Goal: Entertainment & Leisure: Consume media (video, audio)

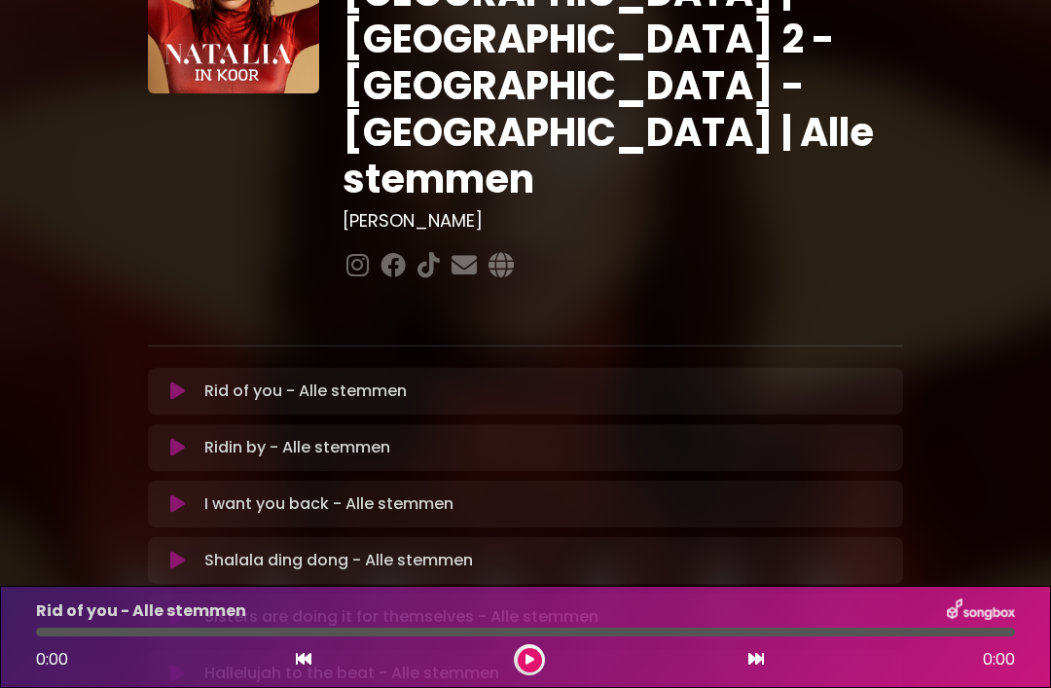
scroll to position [150, 0]
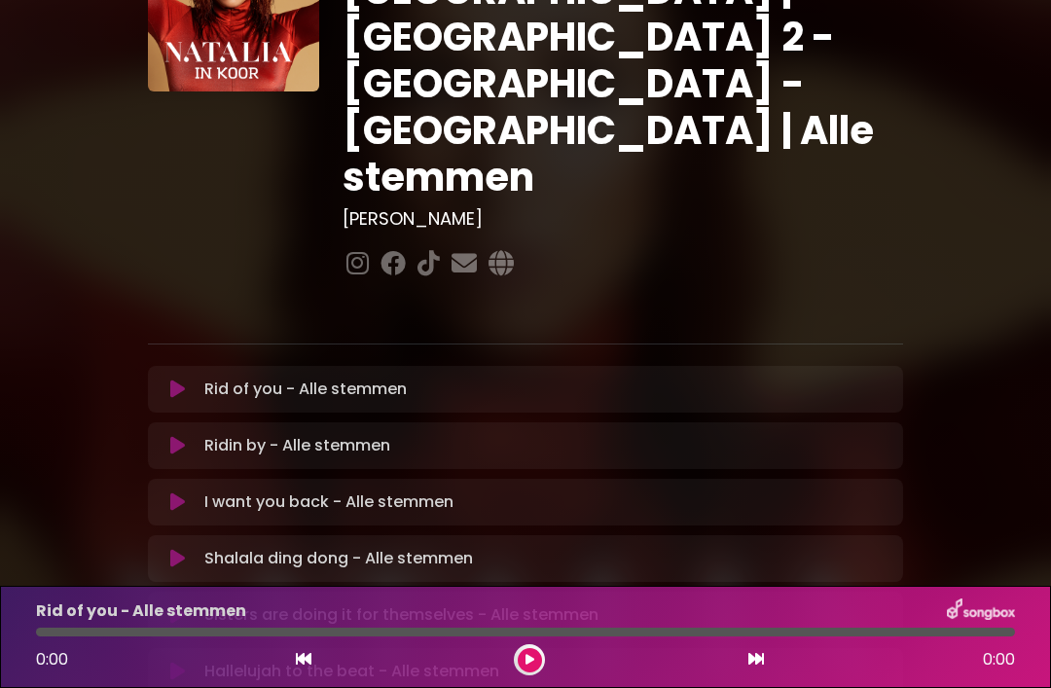
click at [177, 380] on icon at bounding box center [177, 389] width 15 height 19
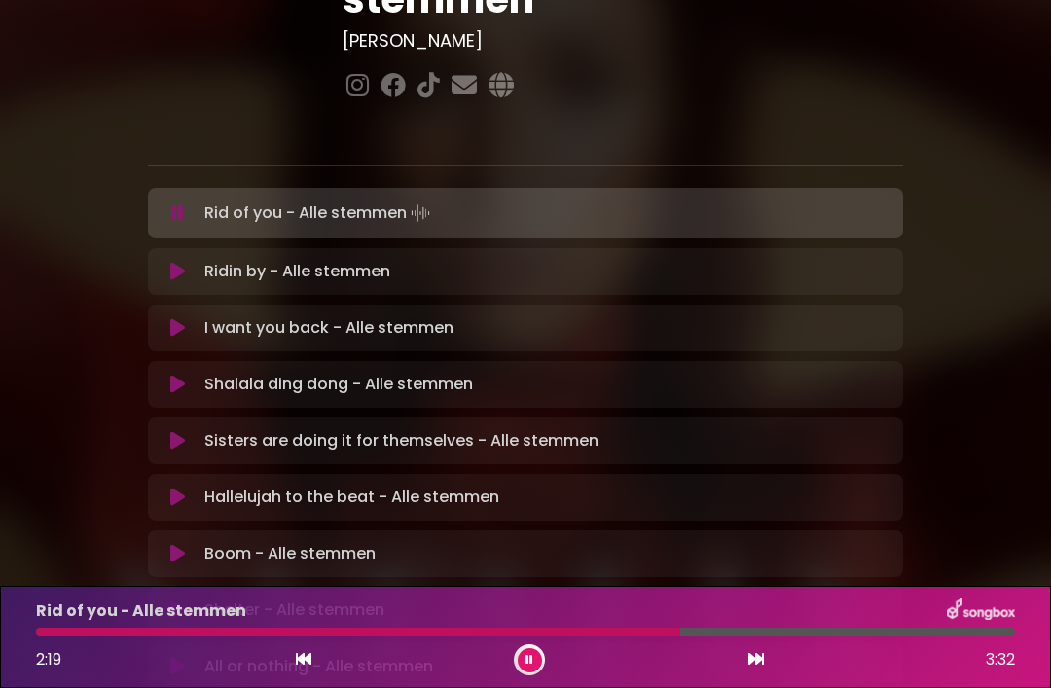
scroll to position [257, 0]
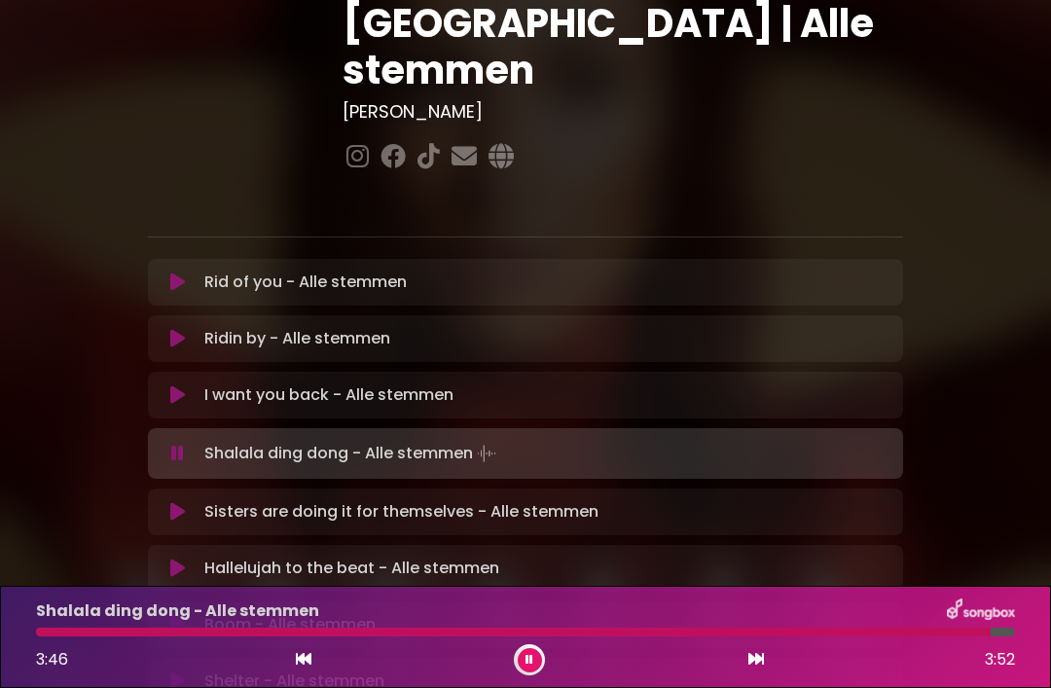
click at [522, 670] on button at bounding box center [530, 660] width 24 height 24
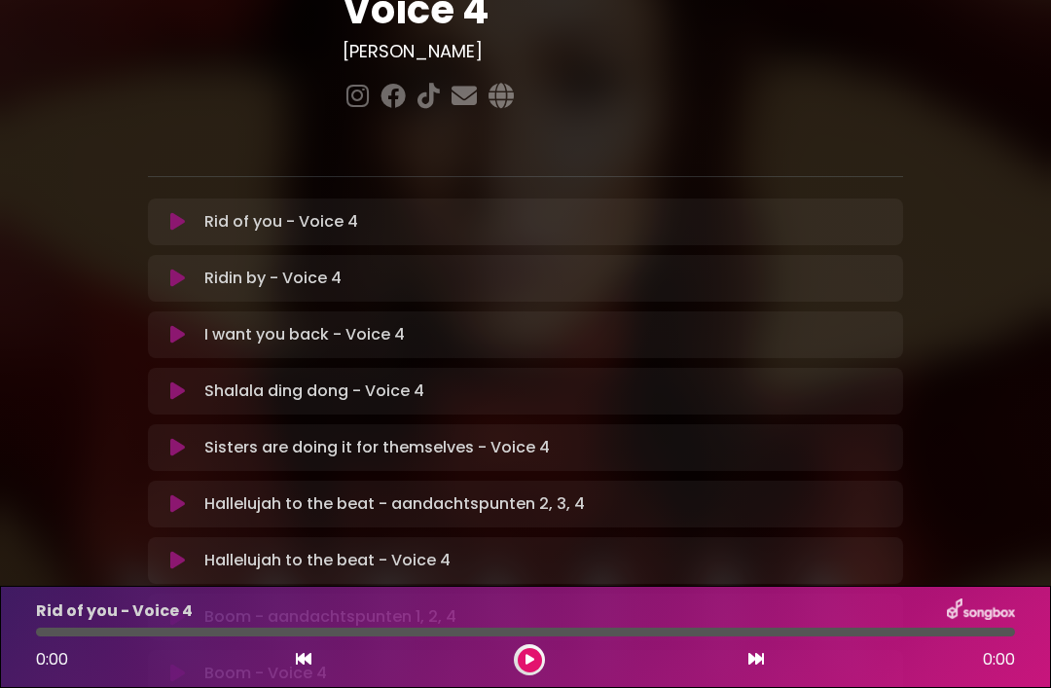
scroll to position [332, 0]
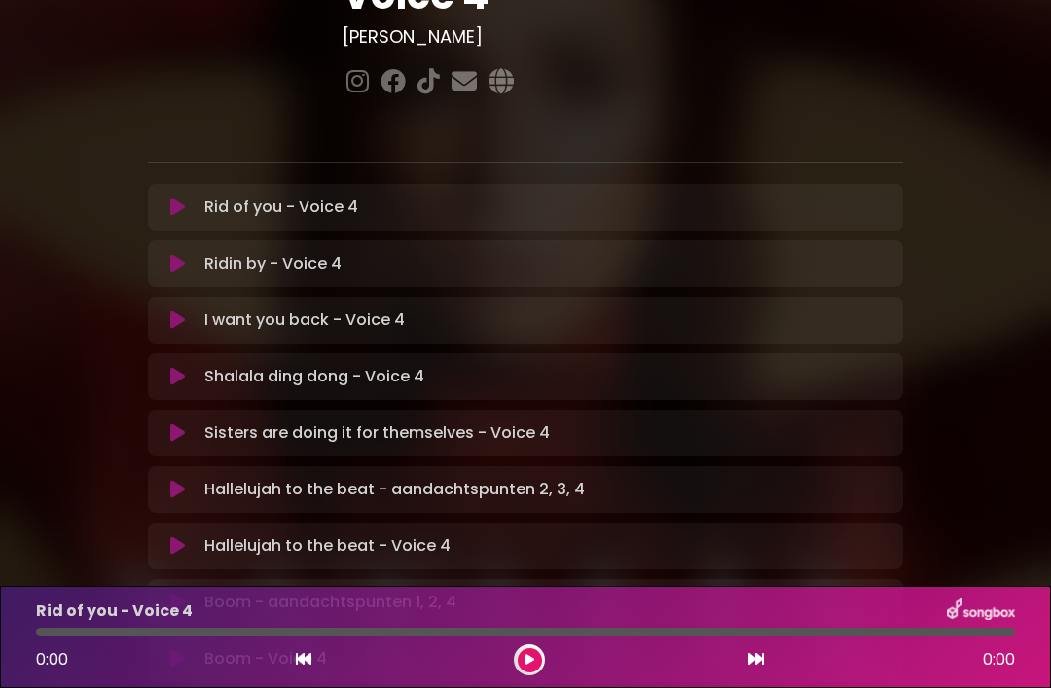
click at [175, 423] on icon at bounding box center [177, 432] width 15 height 19
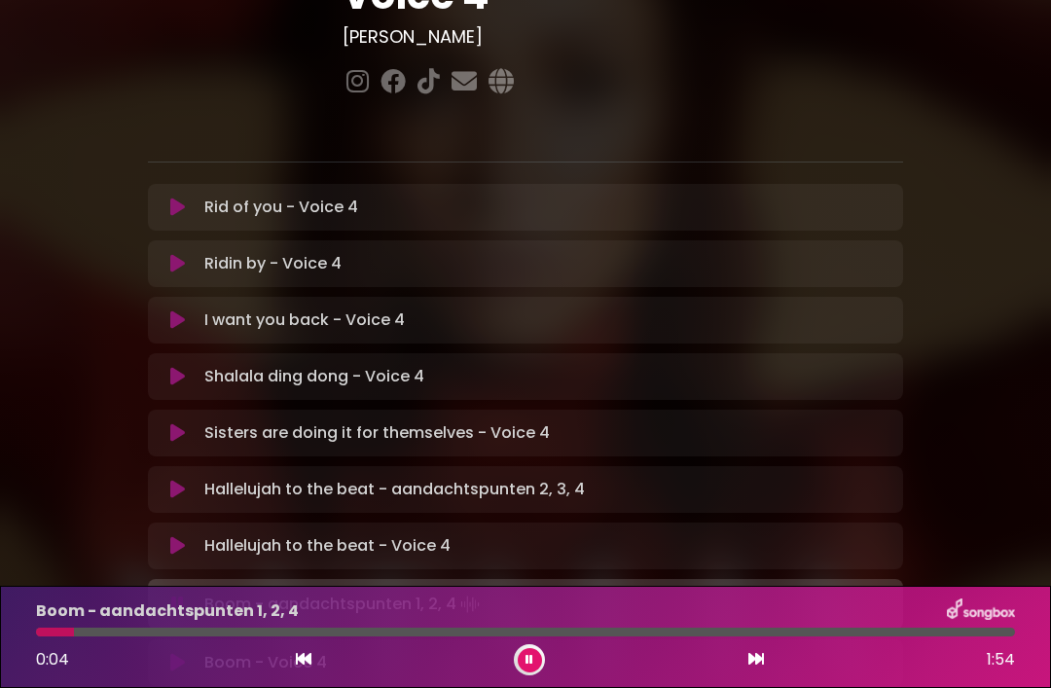
click at [184, 653] on icon at bounding box center [177, 662] width 15 height 19
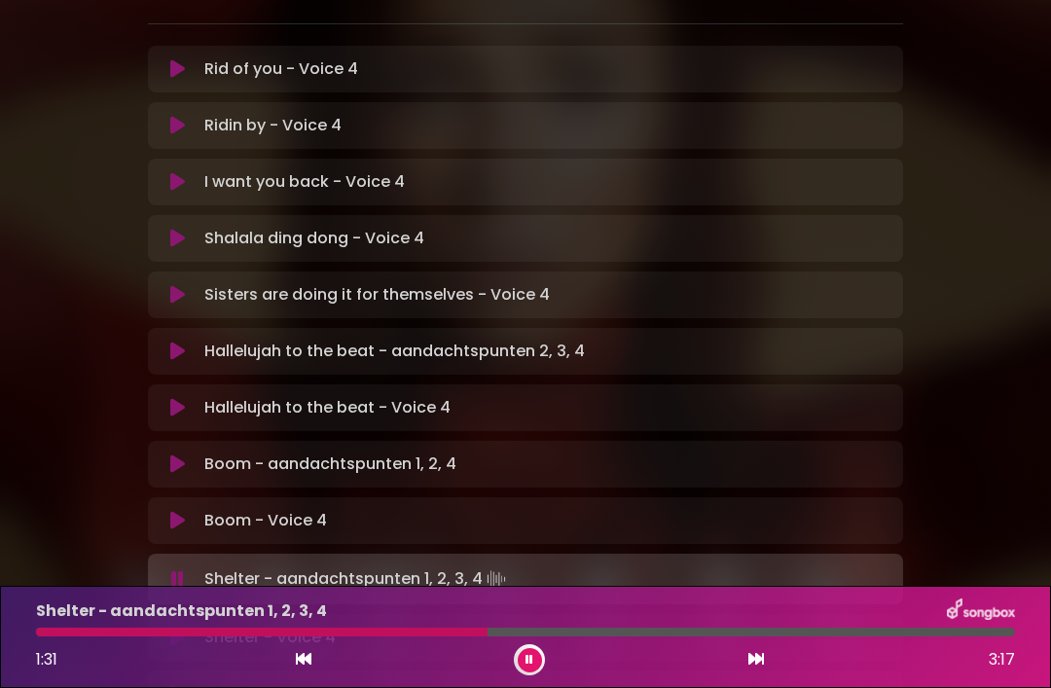
scroll to position [474, 0]
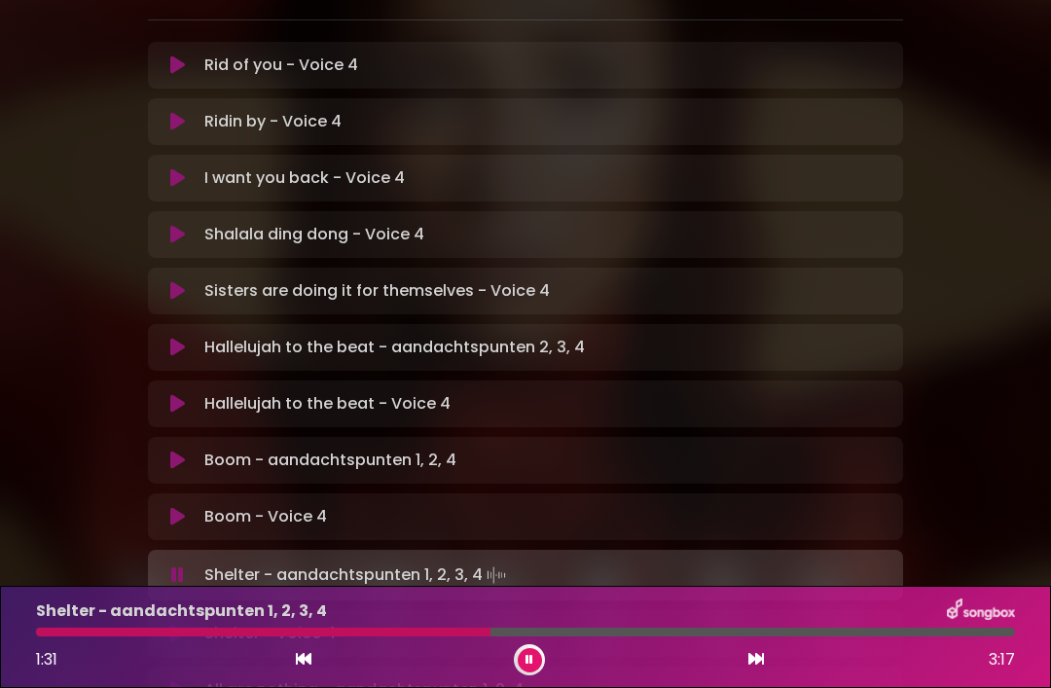
click at [177, 624] on icon at bounding box center [177, 633] width 15 height 19
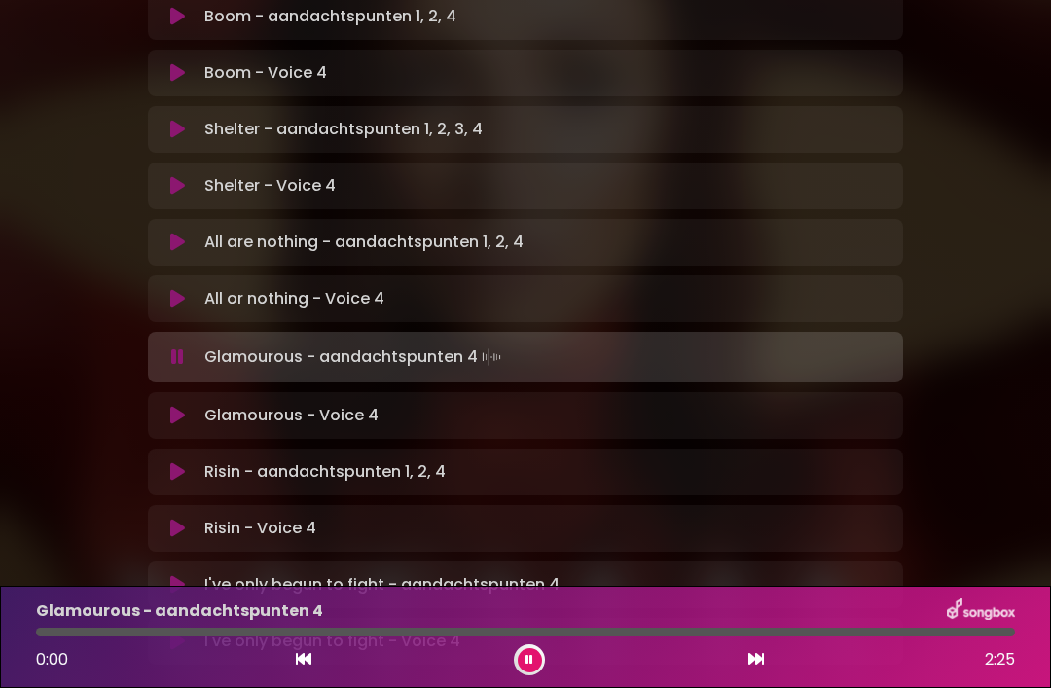
scroll to position [914, 0]
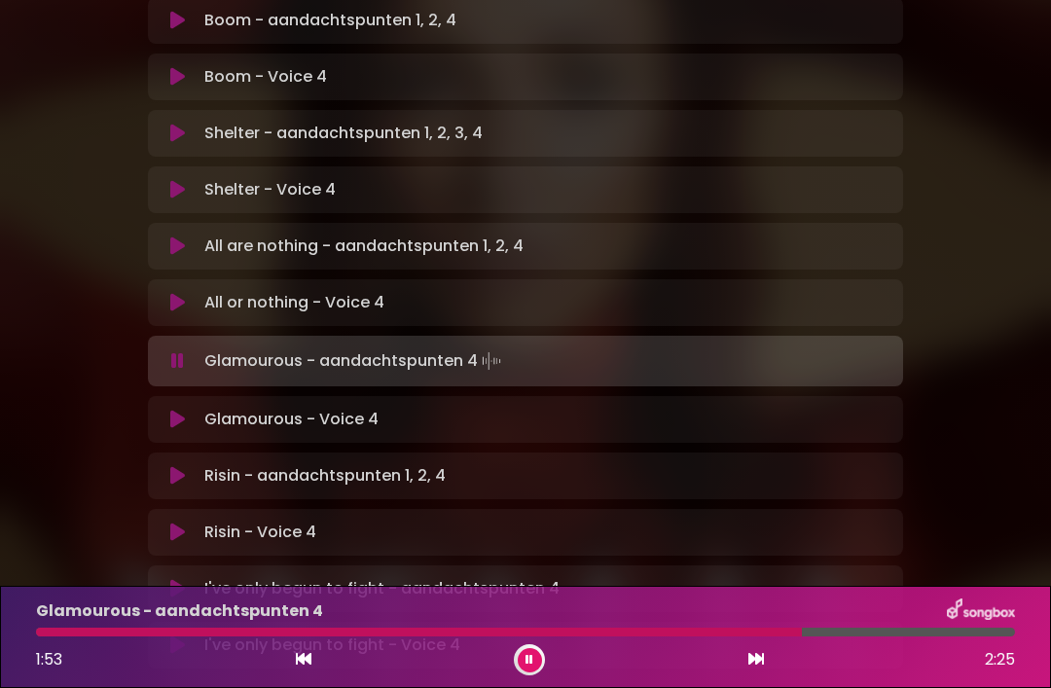
click at [193, 410] on button at bounding box center [178, 419] width 37 height 19
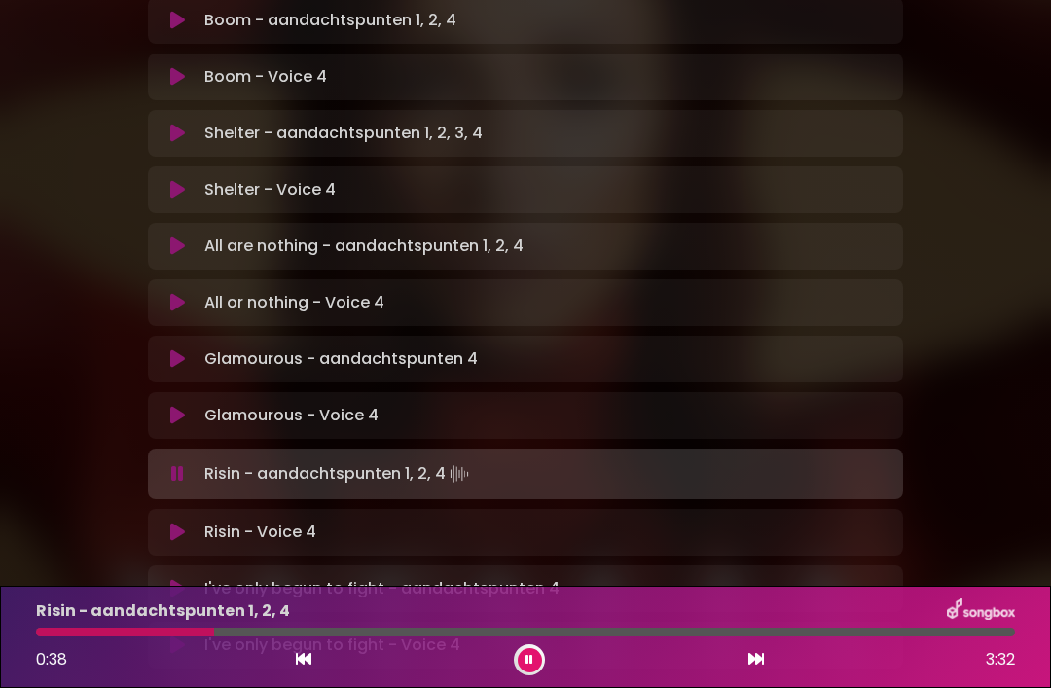
click at [187, 523] on button at bounding box center [178, 532] width 37 height 19
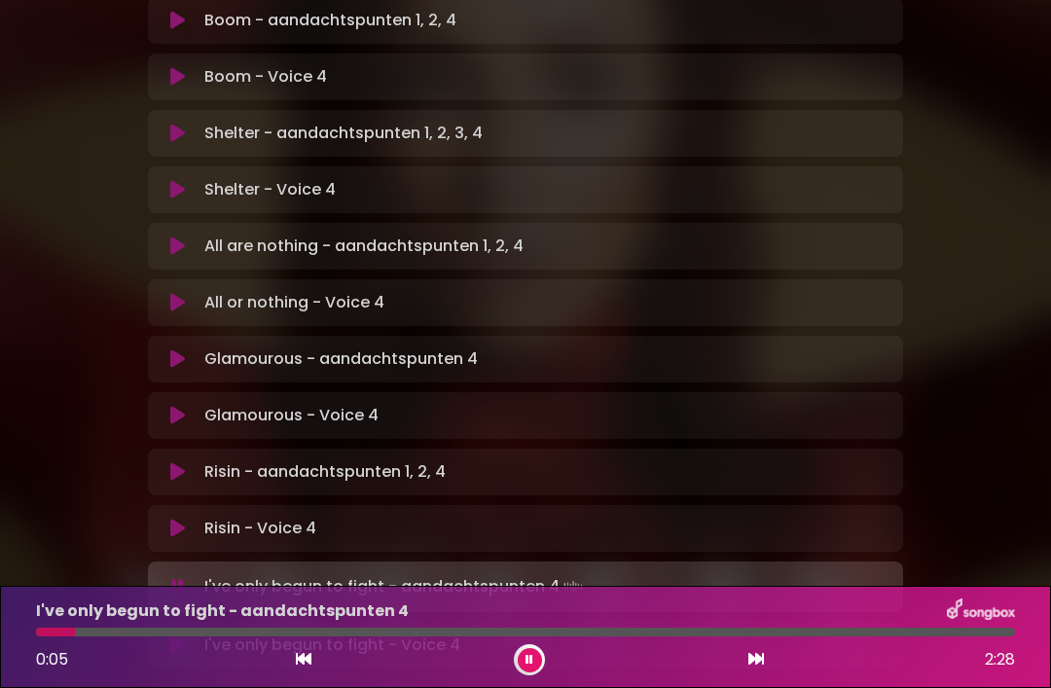
click at [185, 636] on icon at bounding box center [177, 645] width 15 height 19
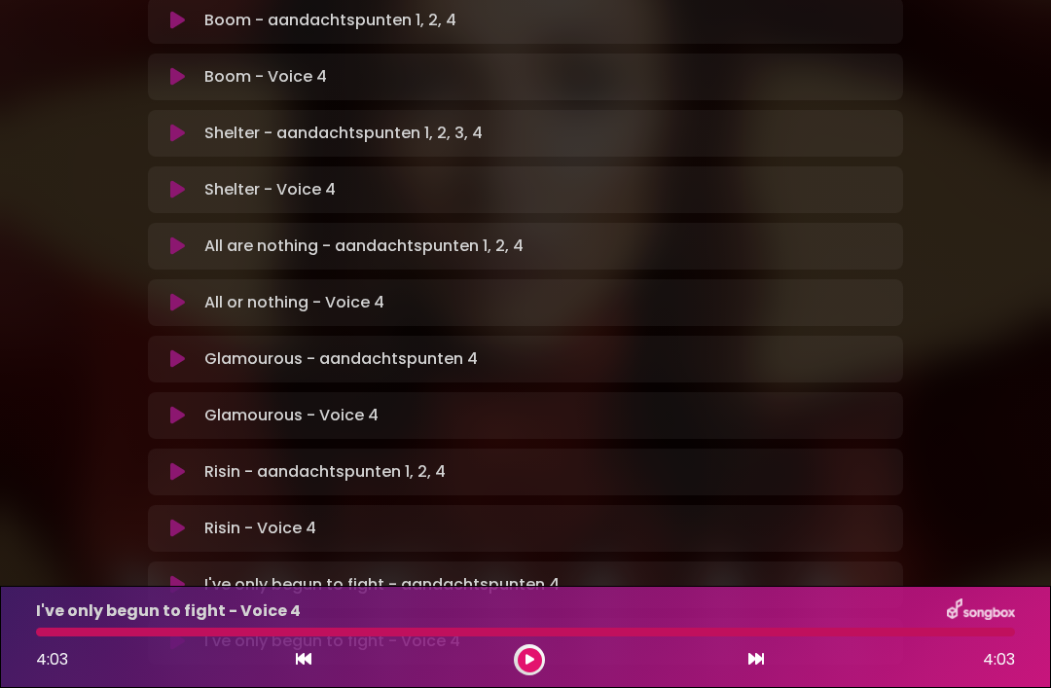
click at [180, 632] on icon at bounding box center [177, 641] width 15 height 19
click at [178, 632] on icon at bounding box center [177, 641] width 15 height 19
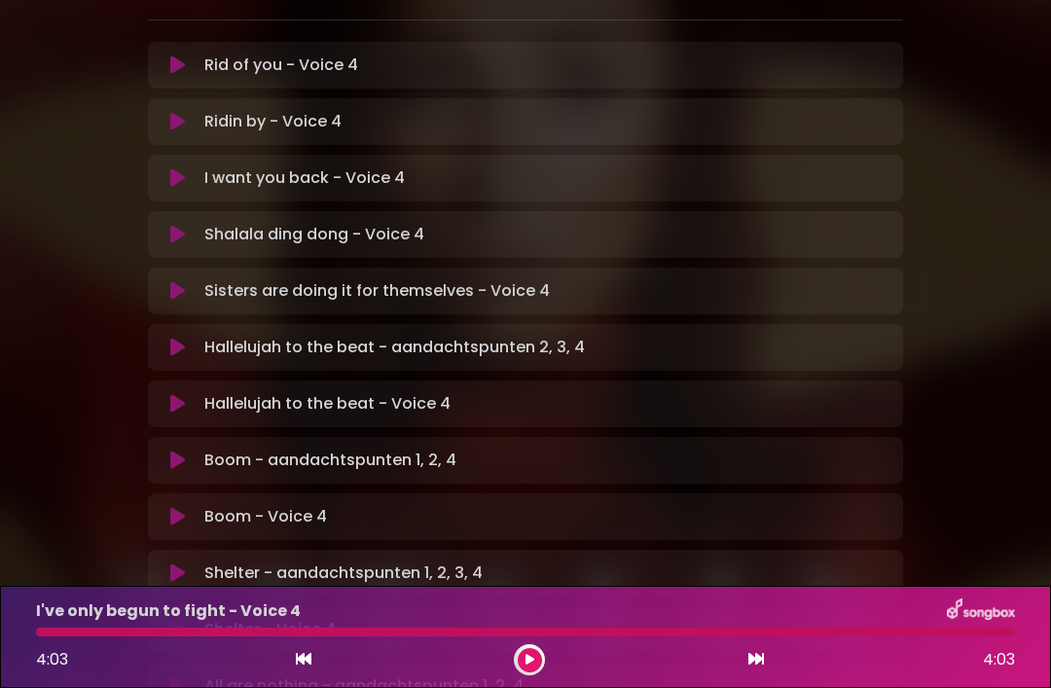
scroll to position [471, 0]
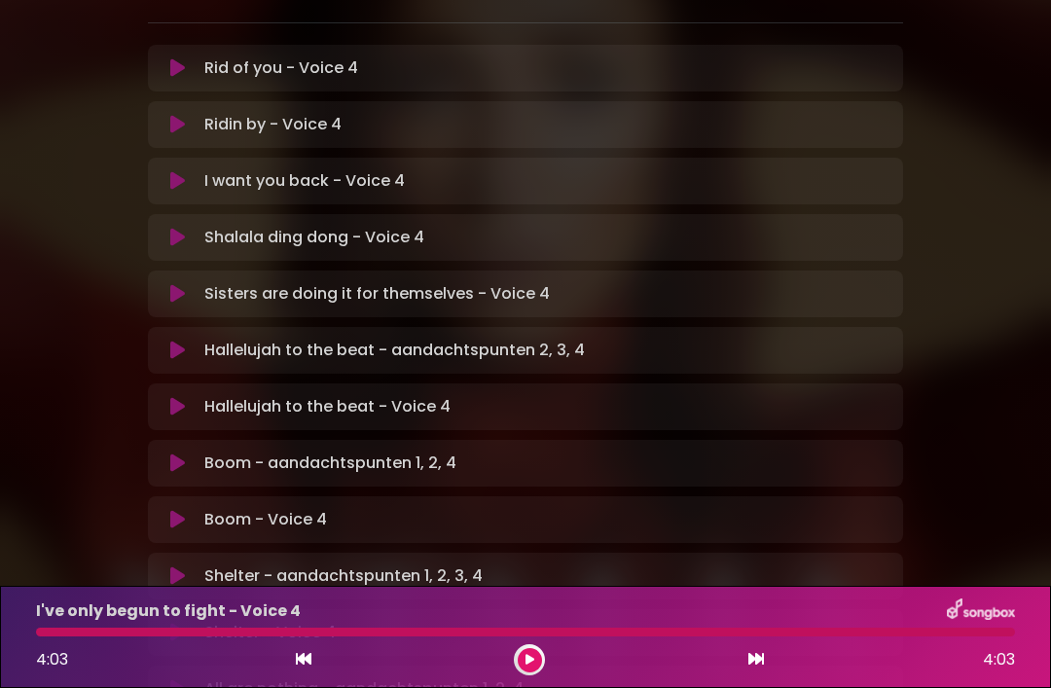
click at [184, 397] on icon at bounding box center [177, 406] width 15 height 19
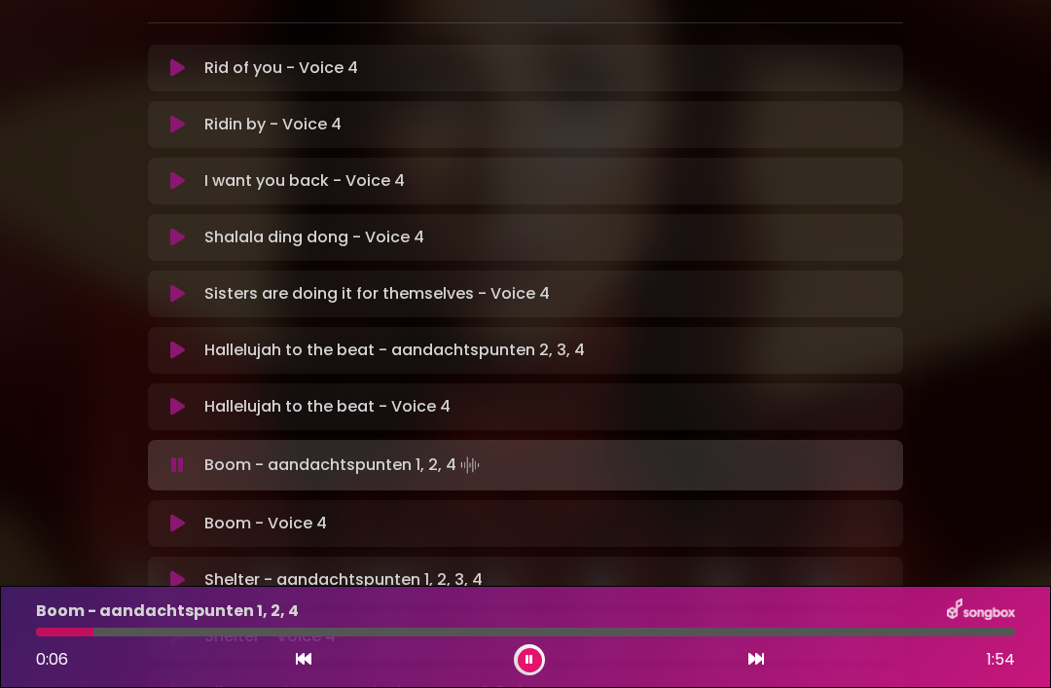
click at [180, 514] on icon at bounding box center [177, 523] width 15 height 19
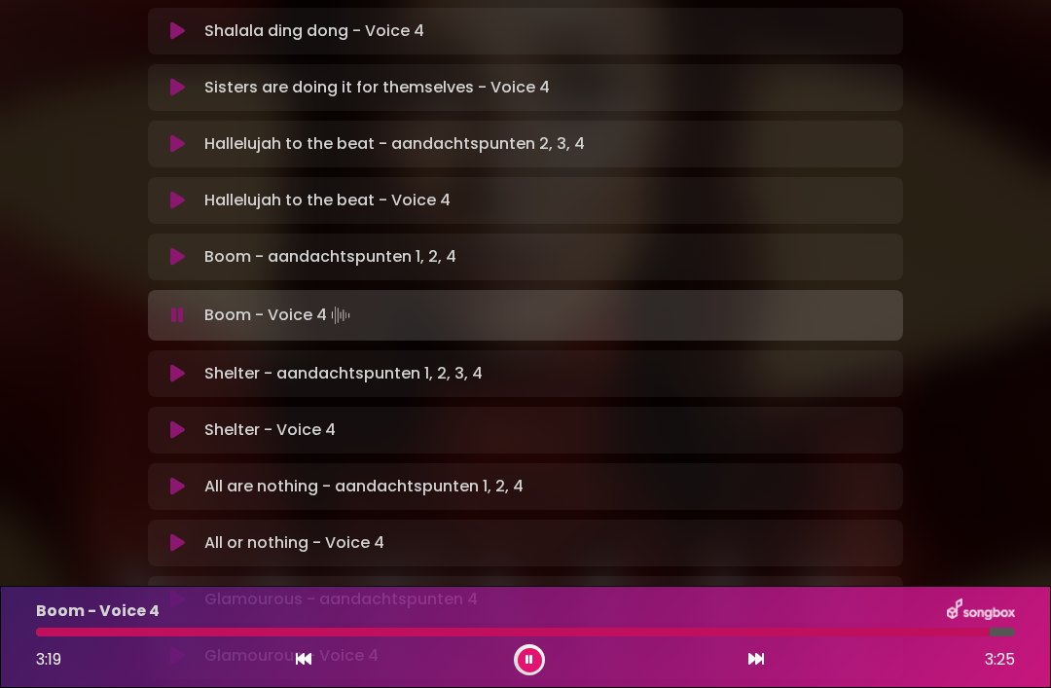
scroll to position [685, 0]
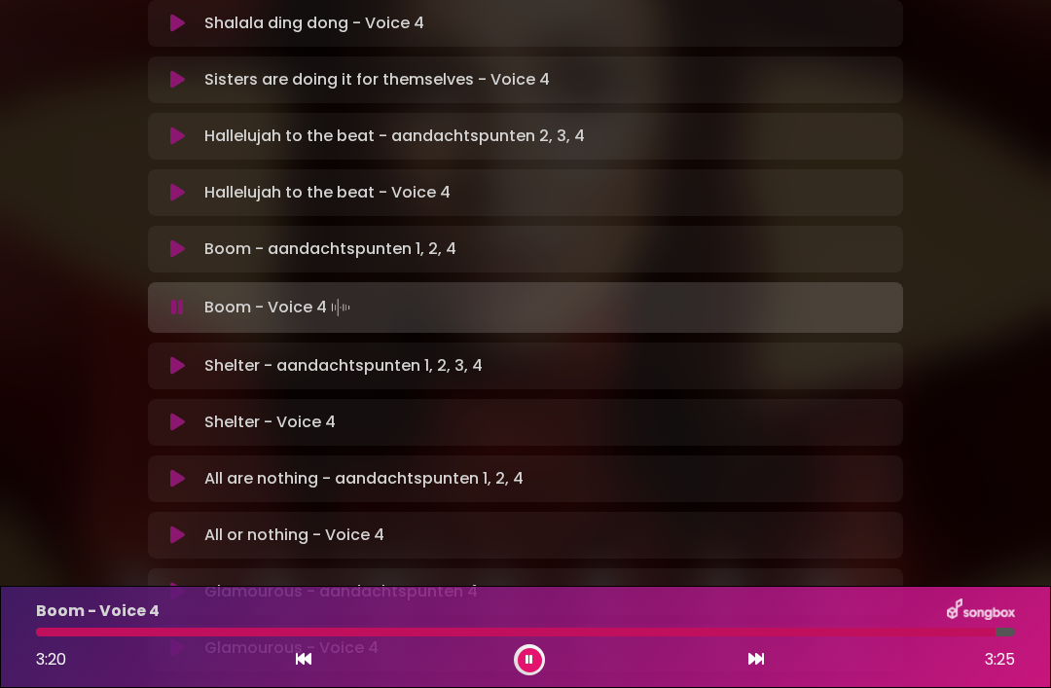
click at [178, 469] on icon at bounding box center [177, 478] width 15 height 19
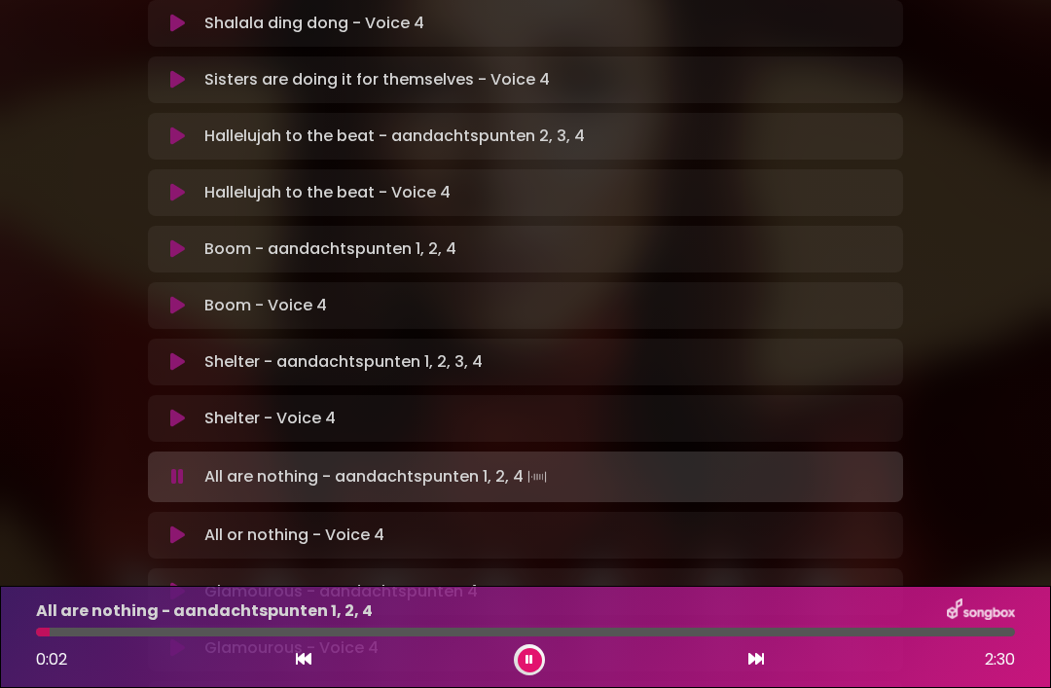
click at [181, 526] on icon at bounding box center [177, 535] width 15 height 19
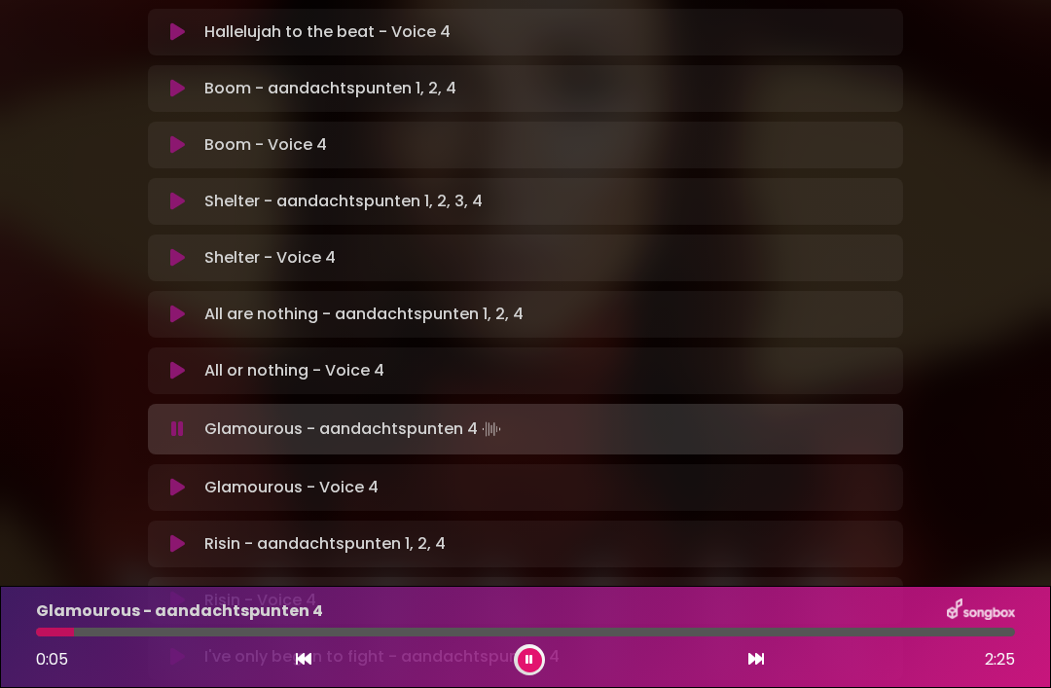
scroll to position [868, 0]
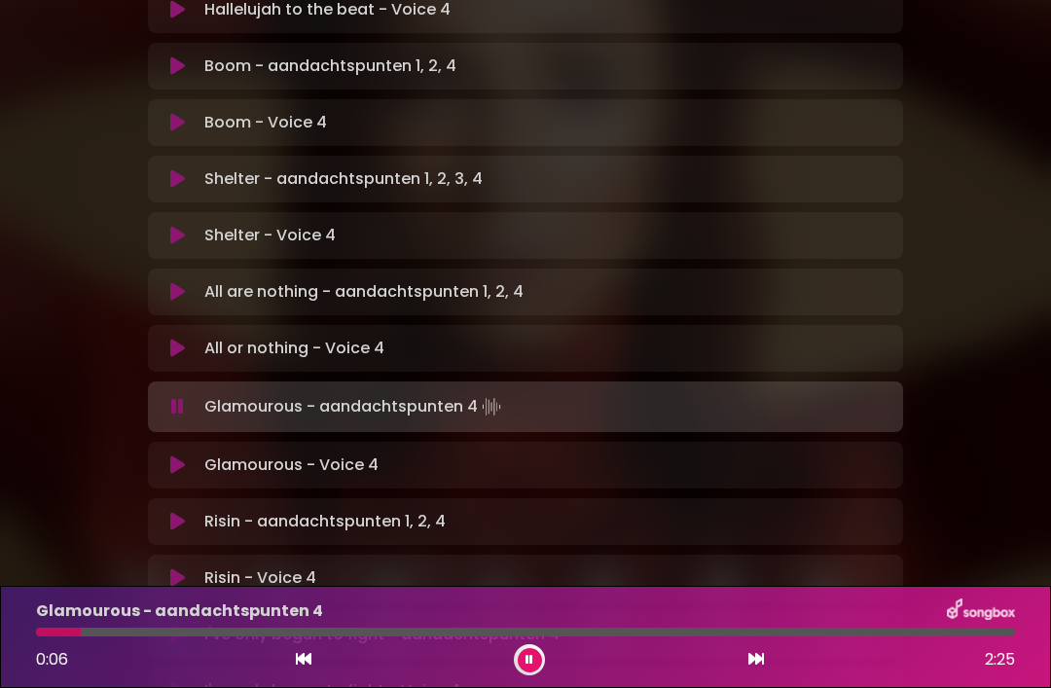
click at [184, 681] on icon at bounding box center [177, 690] width 15 height 19
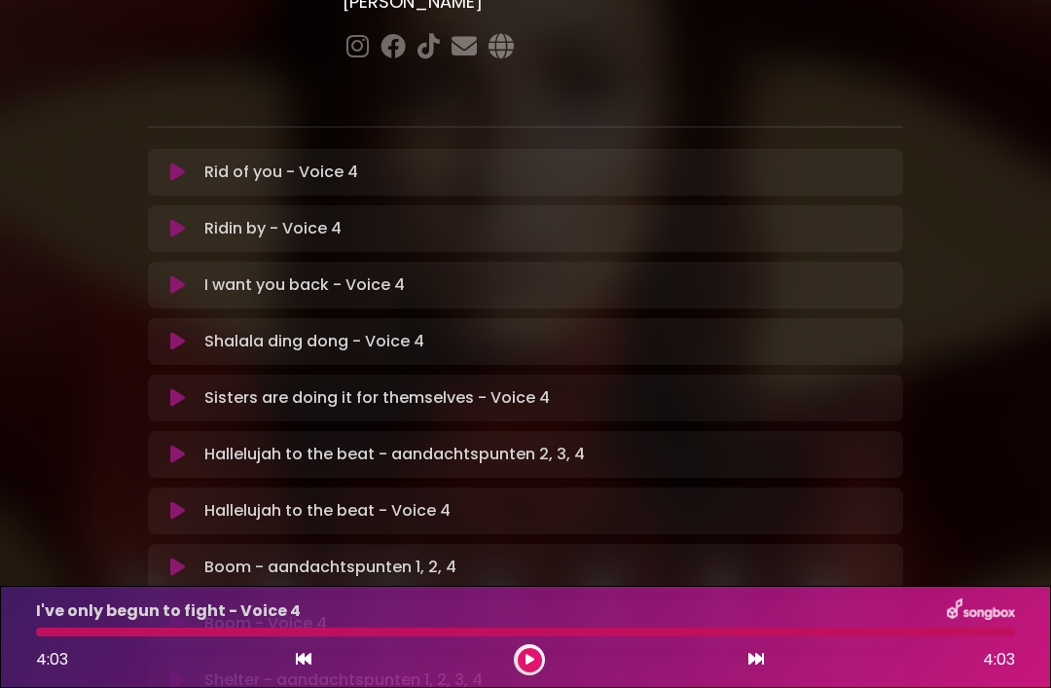
scroll to position [368, 0]
click at [176, 331] on icon at bounding box center [177, 340] width 15 height 19
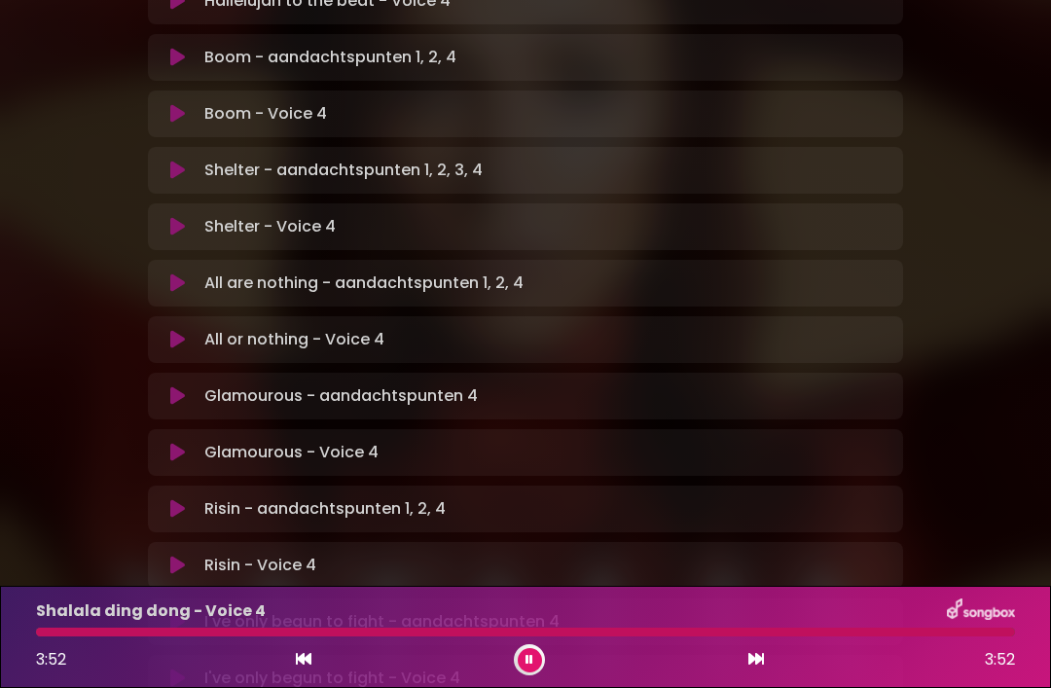
scroll to position [883, 0]
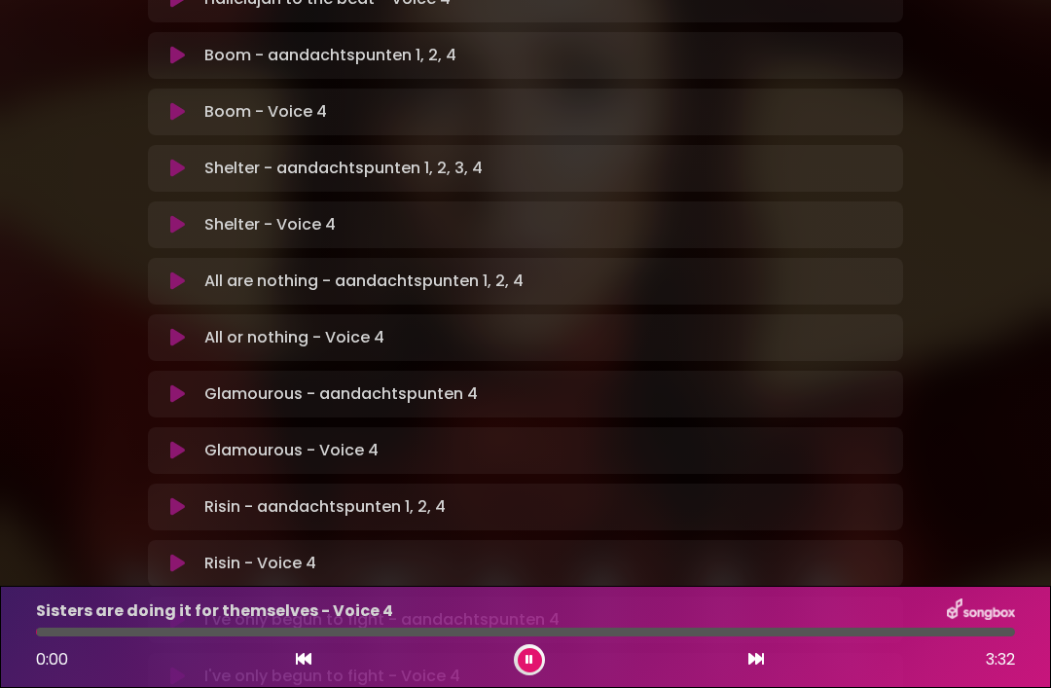
click at [183, 667] on icon at bounding box center [177, 676] width 15 height 19
